Goal: Entertainment & Leisure: Browse casually

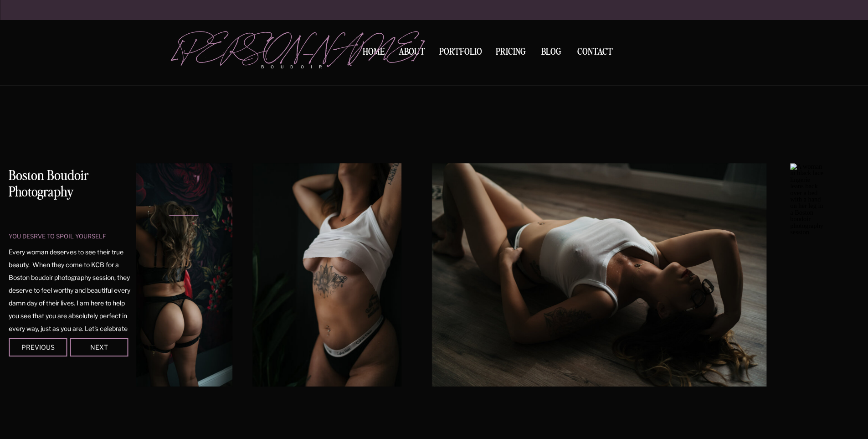
click at [237, 325] on div at bounding box center [264, 275] width 715 height 248
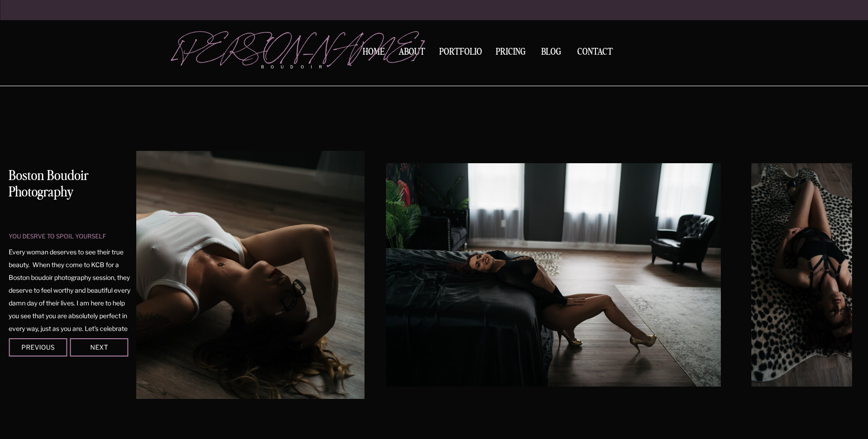
click at [488, 263] on img at bounding box center [553, 274] width 334 height 223
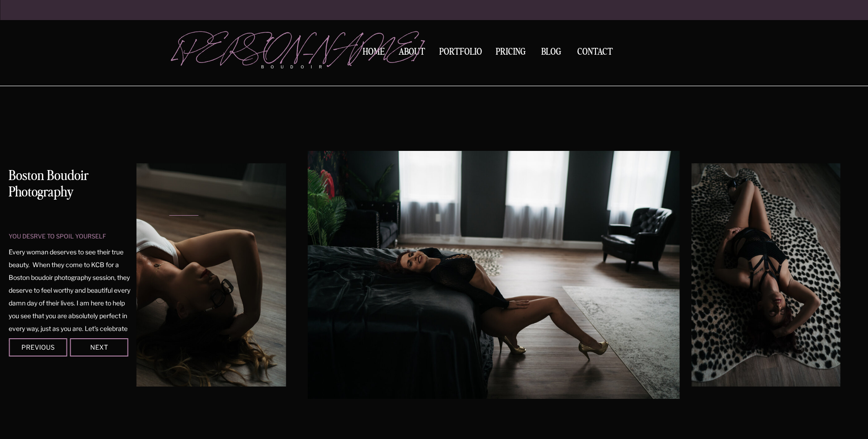
click at [375, 330] on img at bounding box center [494, 275] width 372 height 248
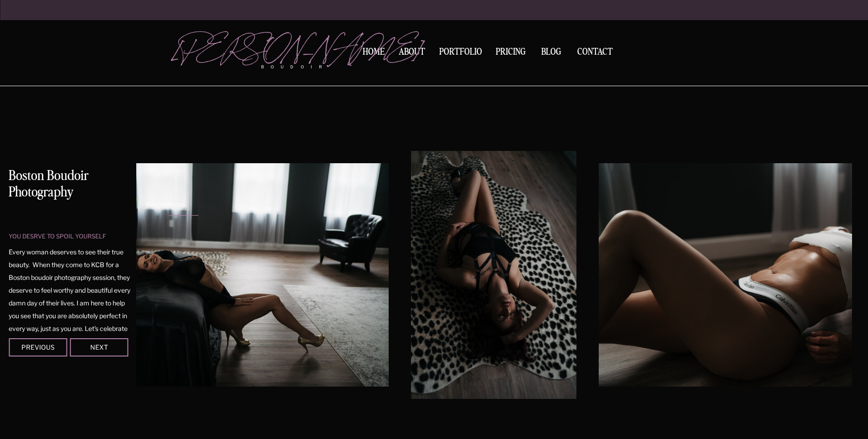
click at [411, 293] on img at bounding box center [493, 275] width 165 height 248
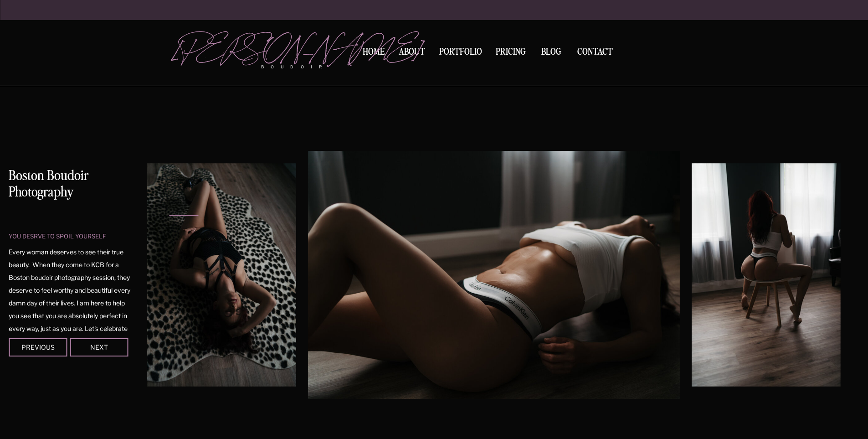
click at [541, 334] on img at bounding box center [494, 275] width 372 height 248
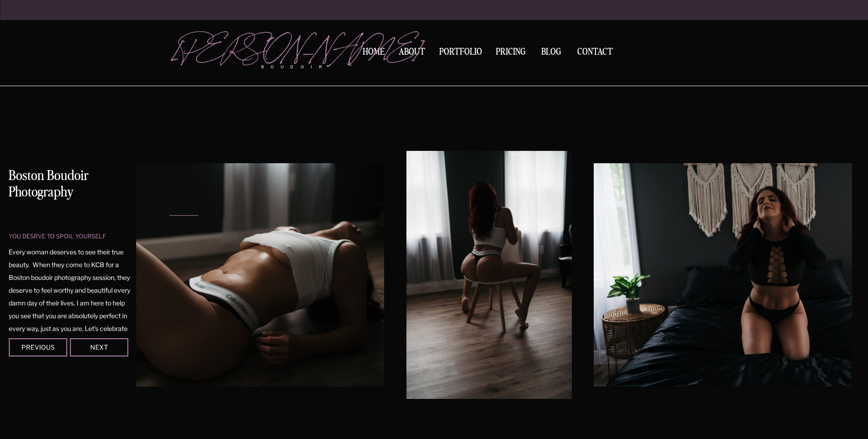
click at [406, 286] on img at bounding box center [488, 275] width 165 height 248
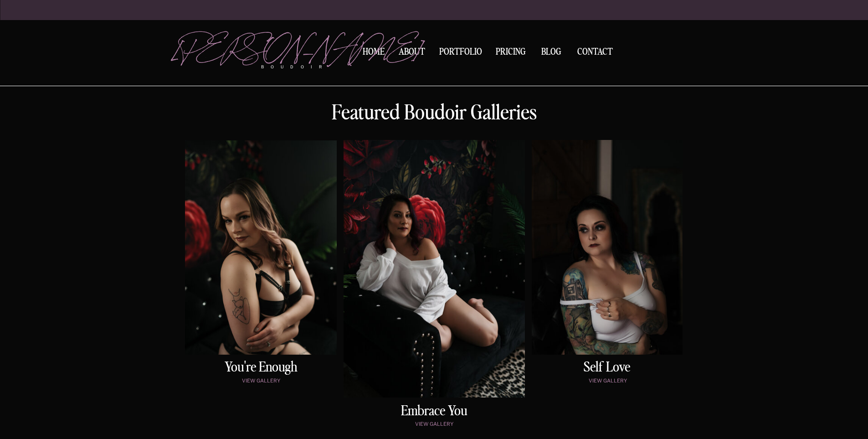
scroll to position [456, 0]
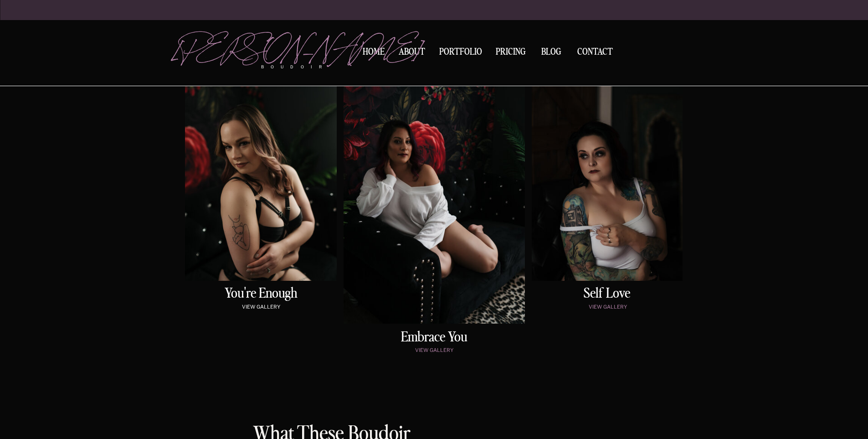
click at [264, 304] on p "view gallery" at bounding box center [261, 308] width 148 height 8
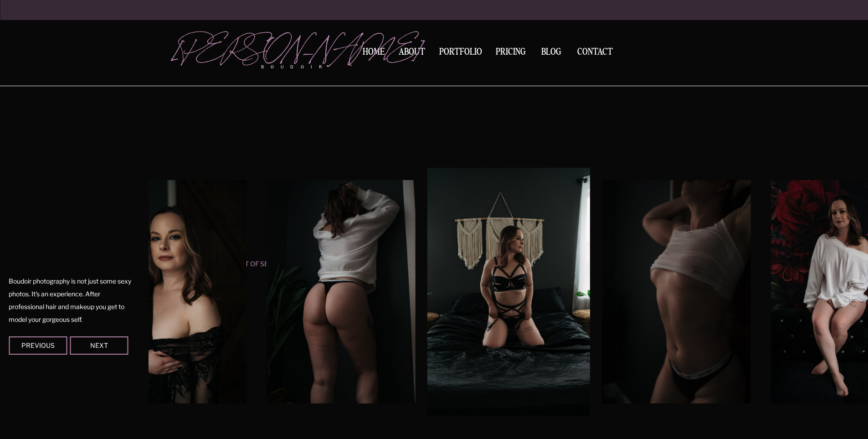
scroll to position [760, 0]
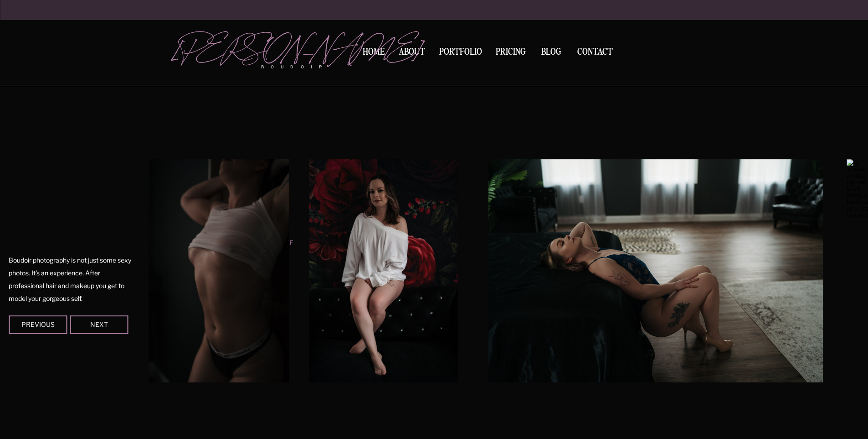
click at [323, 312] on img at bounding box center [383, 270] width 149 height 223
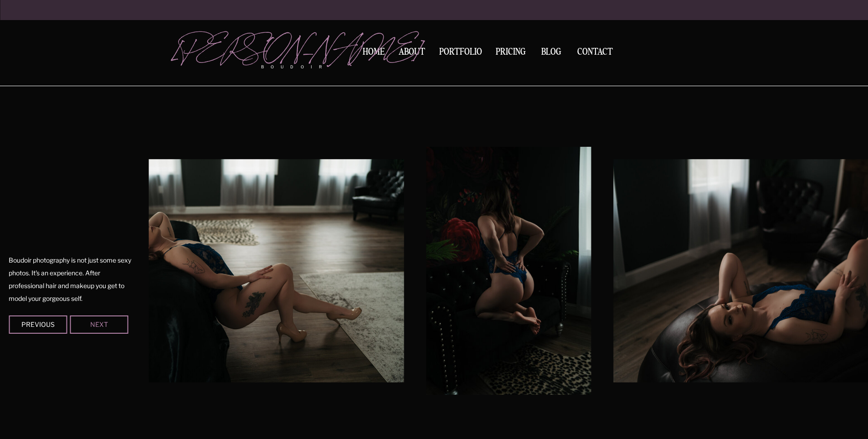
click at [94, 324] on div "Next" at bounding box center [99, 323] width 55 height 5
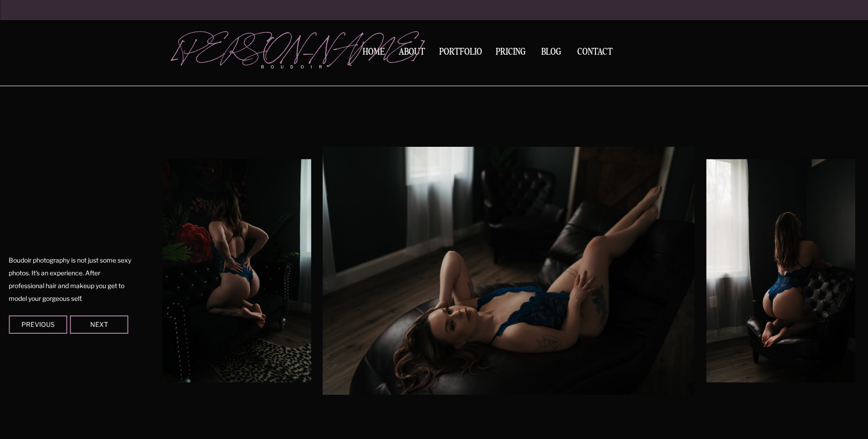
scroll to position [456, 0]
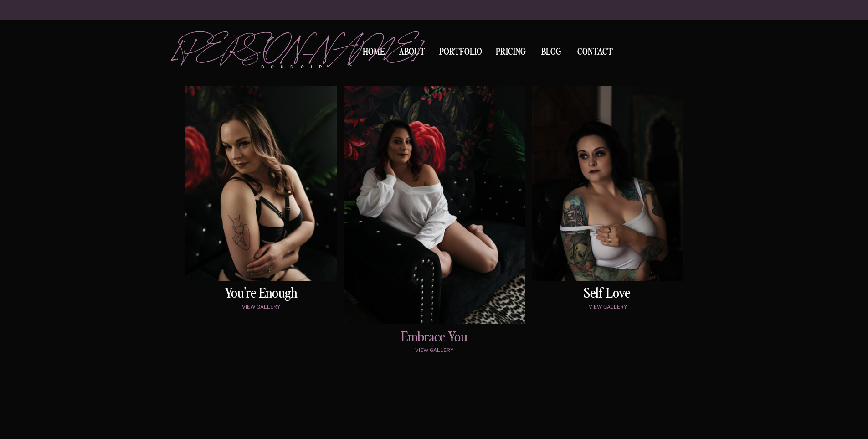
click at [438, 332] on h2 "embrace You" at bounding box center [434, 337] width 153 height 14
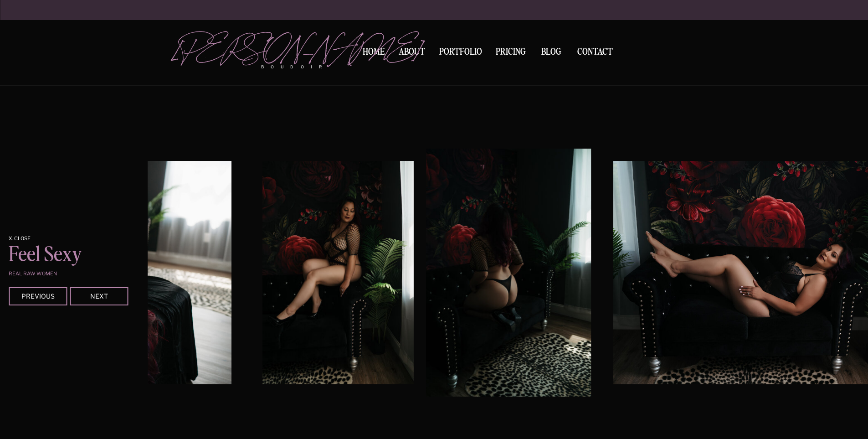
scroll to position [1280, 0]
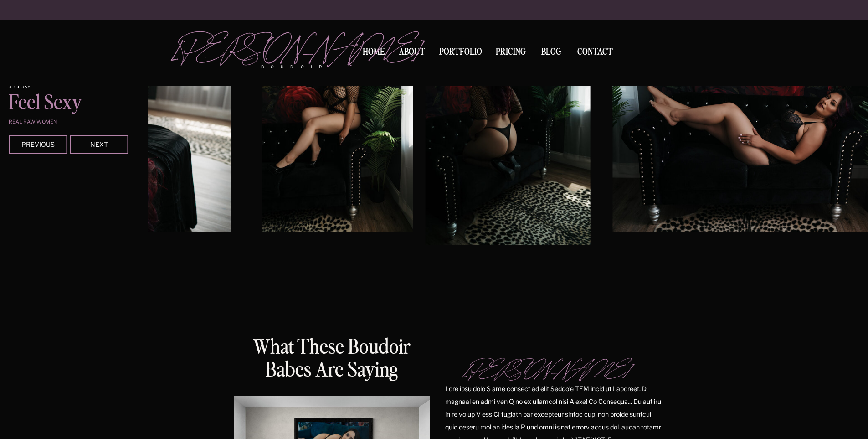
scroll to position [456, 0]
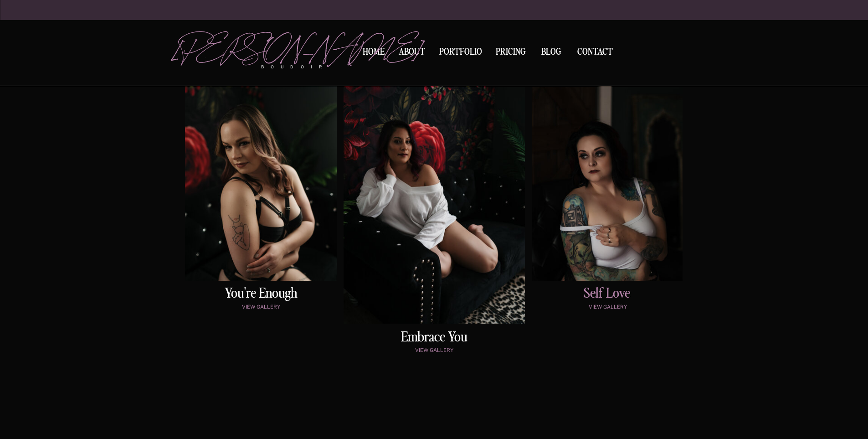
click at [614, 292] on h2 "Self love" at bounding box center [607, 294] width 150 height 15
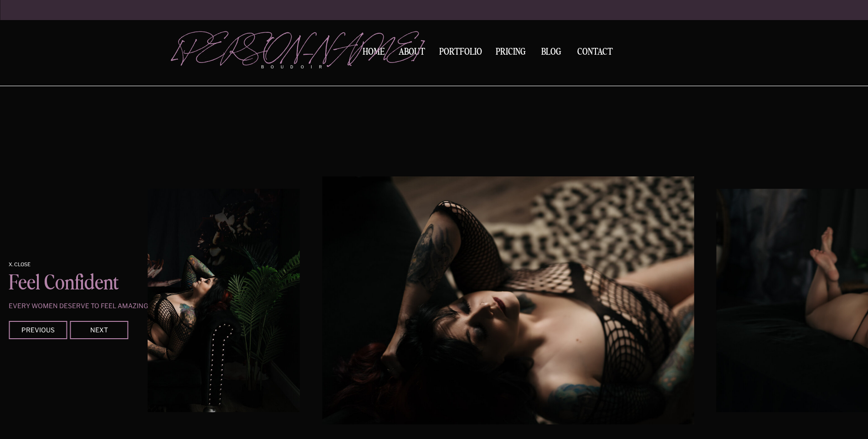
scroll to position [1498, 0]
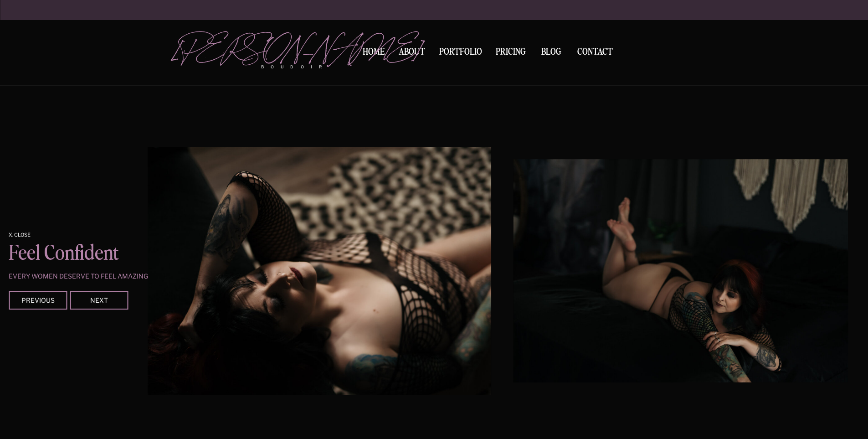
click at [271, 278] on img at bounding box center [305, 271] width 372 height 248
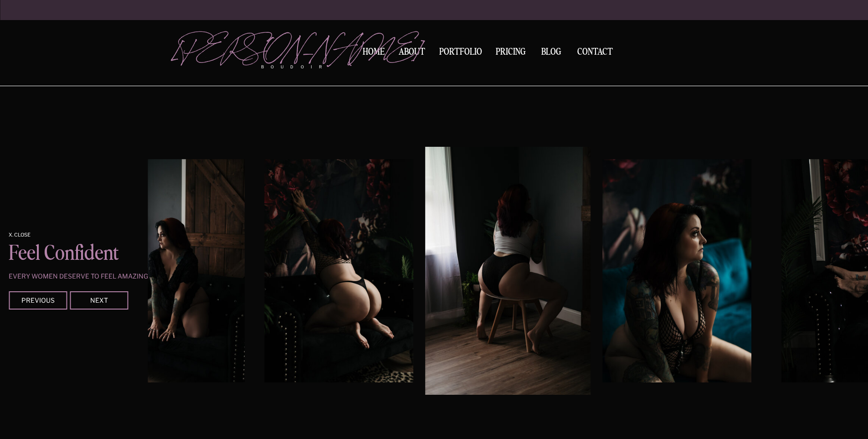
scroll to position [456, 0]
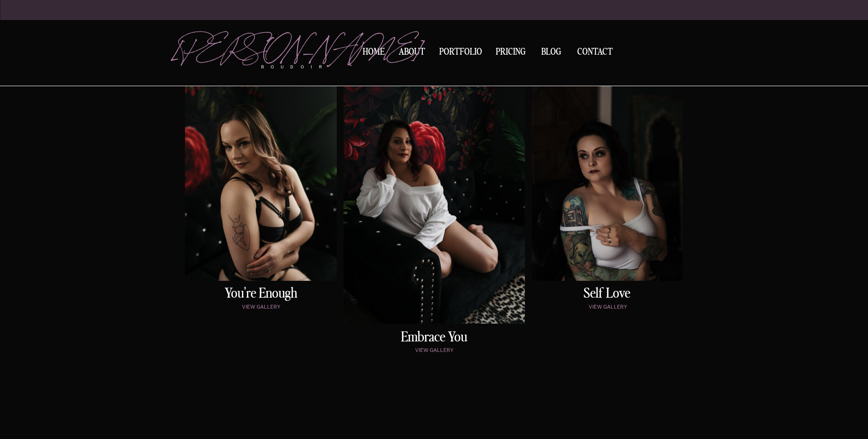
drag, startPoint x: 445, startPoint y: 335, endPoint x: 514, endPoint y: 214, distance: 139.8
click at [514, 214] on div at bounding box center [434, 194] width 181 height 257
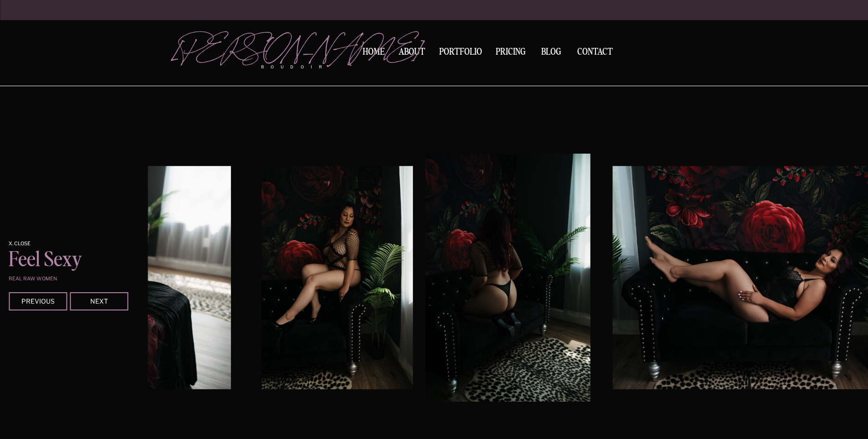
scroll to position [1129, 0]
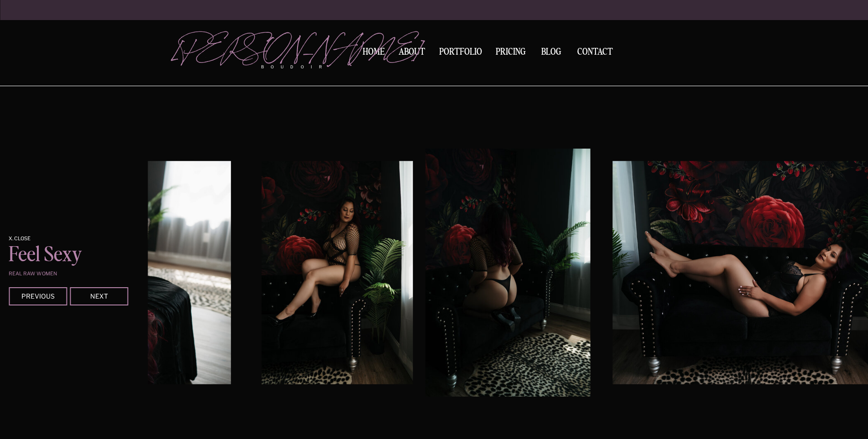
click at [353, 274] on img at bounding box center [337, 272] width 151 height 223
drag, startPoint x: 353, startPoint y: 274, endPoint x: 702, endPoint y: 291, distance: 349.4
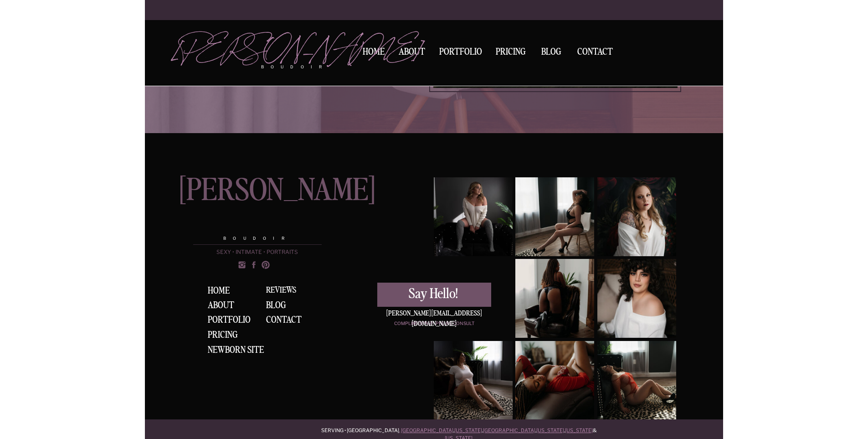
scroll to position [1217, 0]
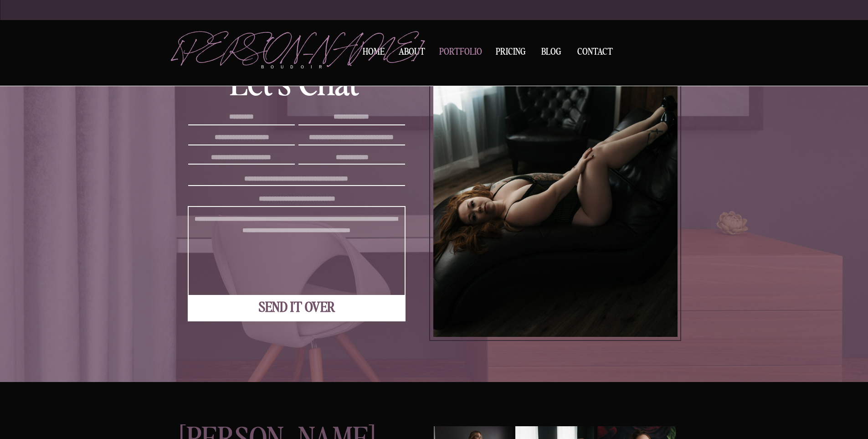
click at [477, 48] on nav "Portfolio" at bounding box center [460, 53] width 49 height 12
click at [457, 49] on nav "Portfolio" at bounding box center [460, 53] width 49 height 12
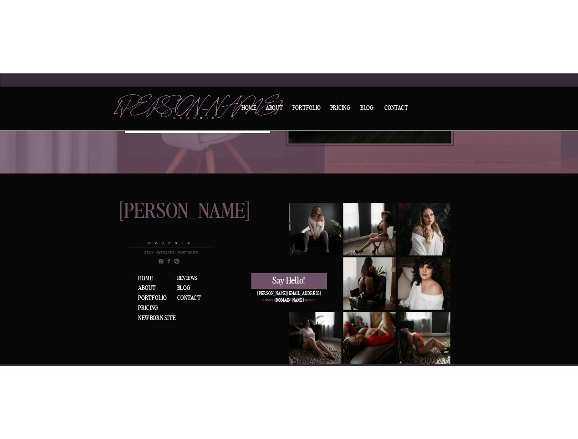
scroll to position [1466, 0]
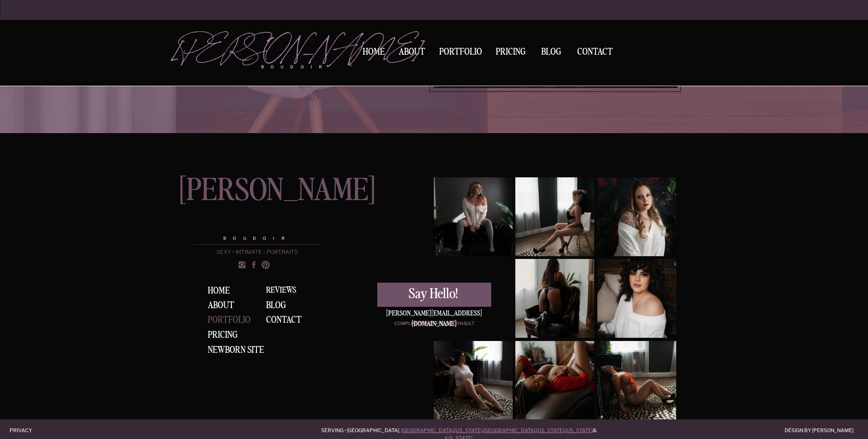
click at [221, 319] on div "Portfolio" at bounding box center [231, 320] width 46 height 10
drag, startPoint x: 645, startPoint y: 367, endPoint x: 635, endPoint y: 388, distance: 23.0
click at [578, 388] on div at bounding box center [636, 380] width 79 height 79
